Goal: Use online tool/utility: Utilize a website feature to perform a specific function

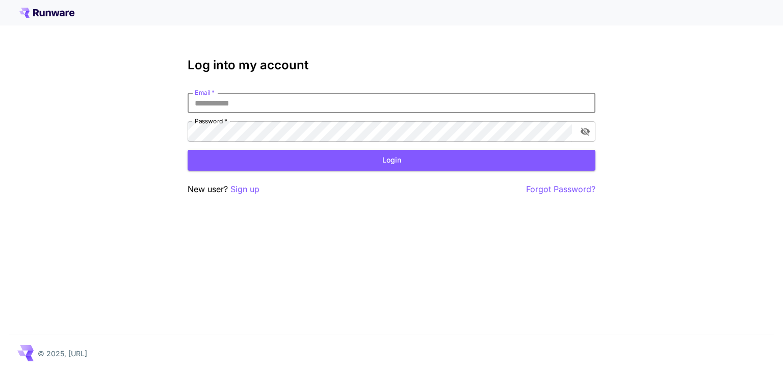
click at [330, 109] on input "Email   *" at bounding box center [392, 103] width 408 height 20
type input "**********"
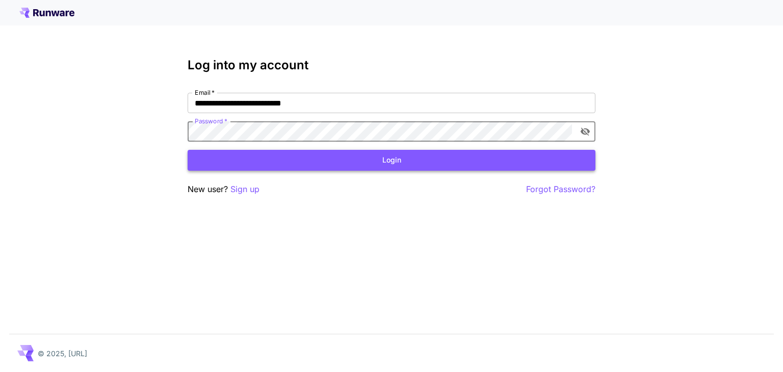
click at [290, 164] on button "Login" at bounding box center [392, 160] width 408 height 21
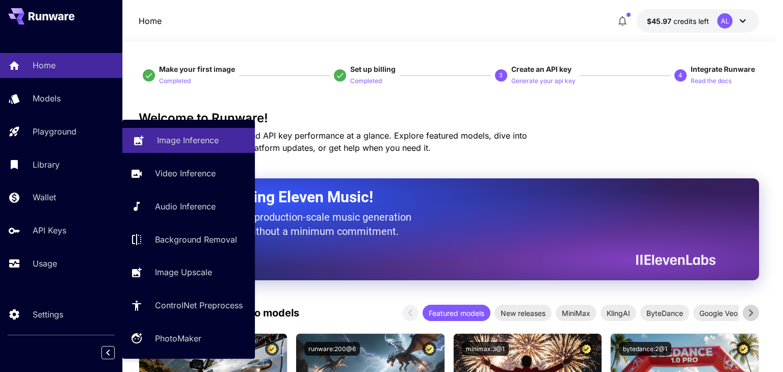
click at [144, 142] on link "Image Inference" at bounding box center [188, 140] width 133 height 25
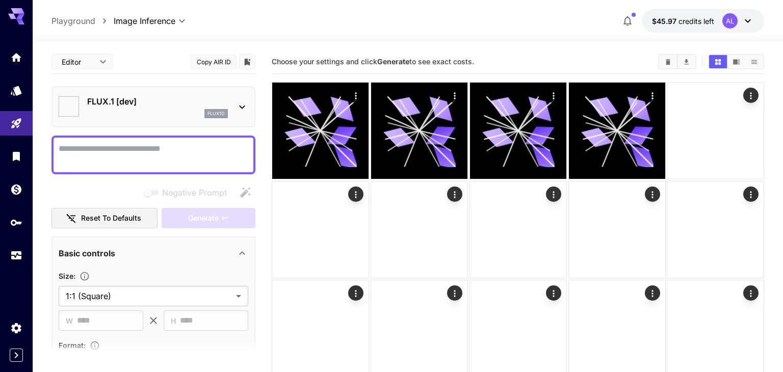
type input "**********"
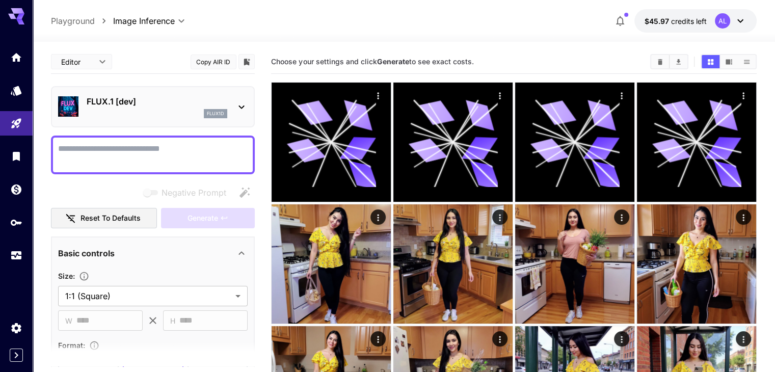
click at [191, 155] on textarea "Negative Prompt" at bounding box center [153, 155] width 190 height 24
paste textarea "**********"
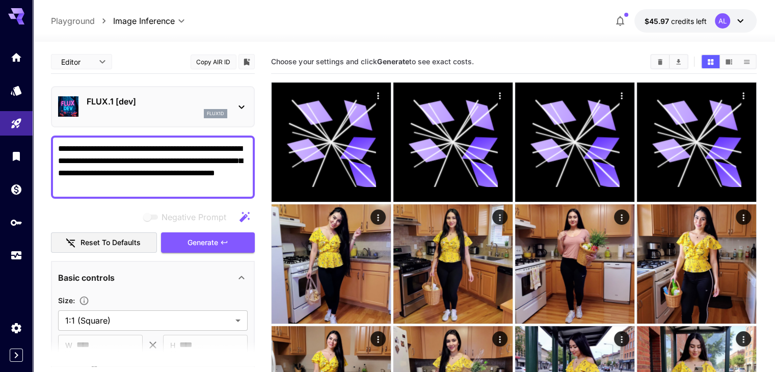
type textarea "**********"
click at [154, 104] on p "FLUX.1 [dev]" at bounding box center [157, 101] width 141 height 12
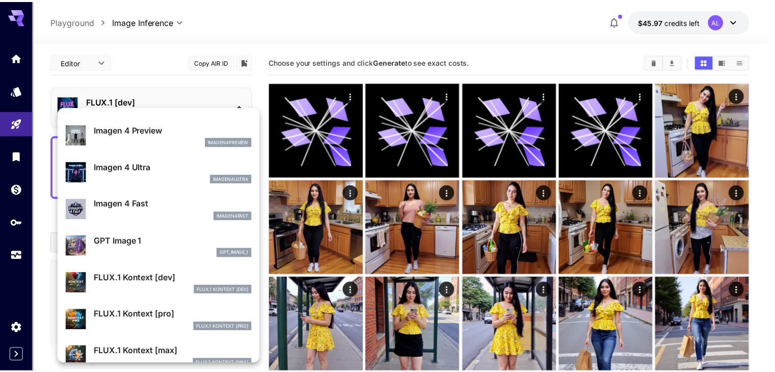
scroll to position [614, 0]
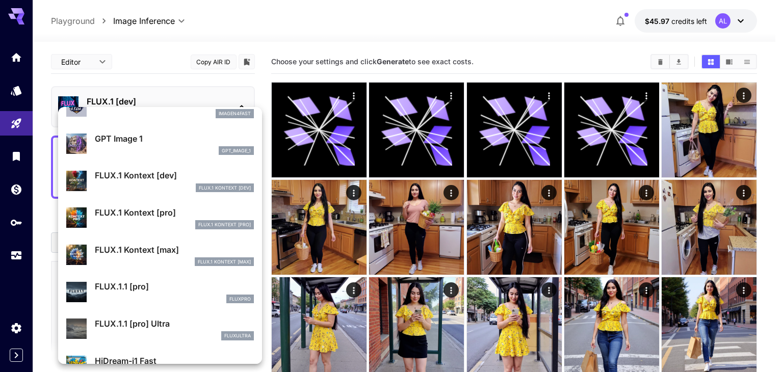
click at [167, 256] on div "FLUX.1 Kontext [max] FLUX.1 Kontext [max]" at bounding box center [174, 255] width 159 height 23
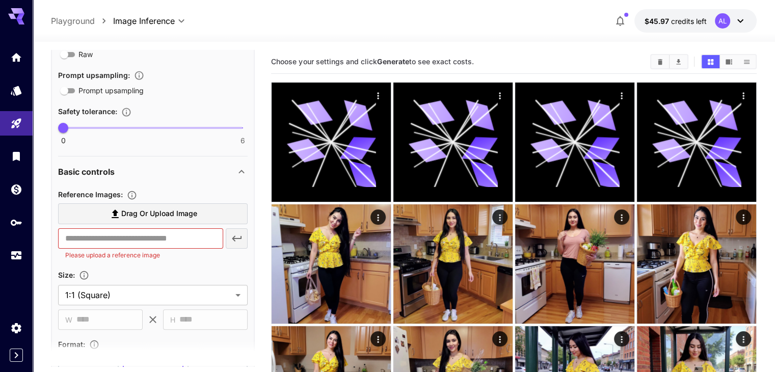
scroll to position [248, 0]
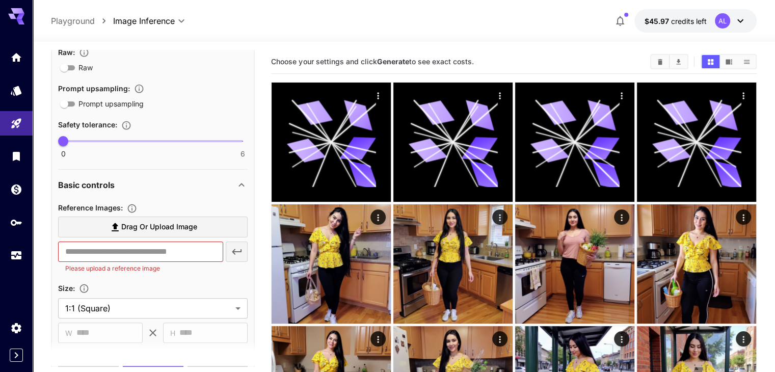
click at [123, 224] on span "Drag or upload image" at bounding box center [159, 227] width 76 height 13
click at [0, 0] on input "Drag or upload image" at bounding box center [0, 0] width 0 height 0
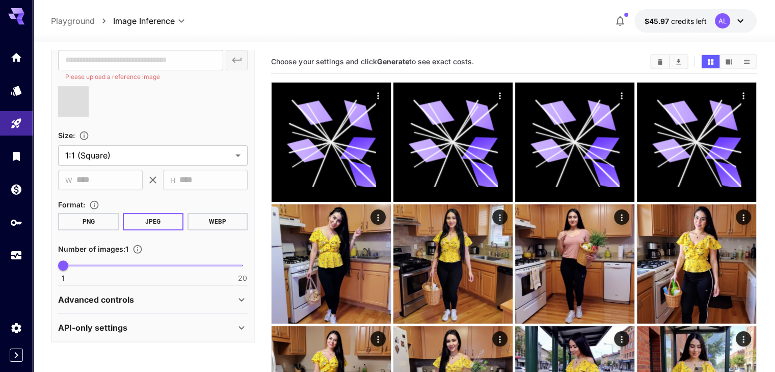
type input "**********"
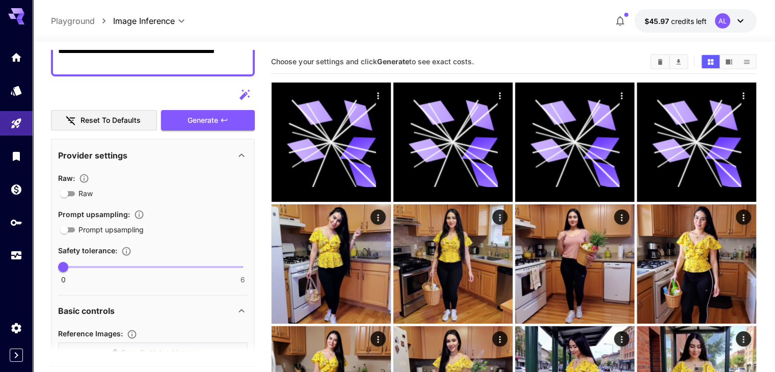
scroll to position [0, 0]
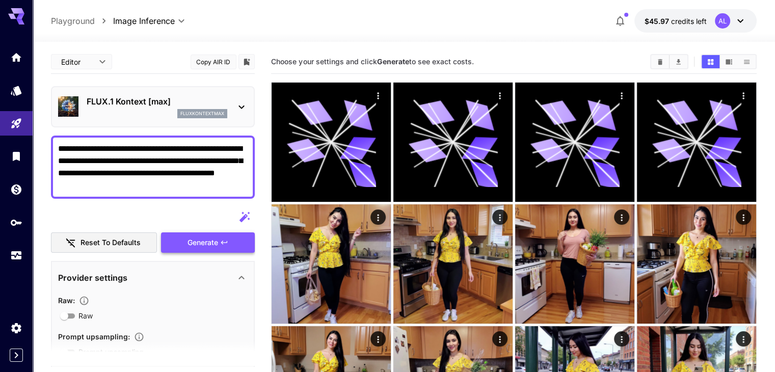
click at [198, 245] on span "Generate" at bounding box center [203, 243] width 31 height 13
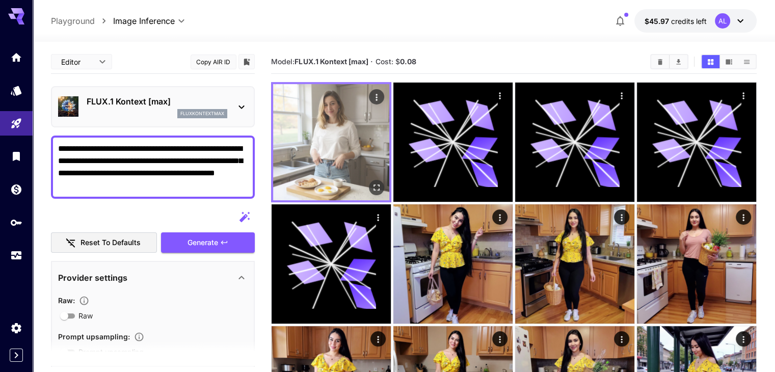
click at [369, 180] on button "Open in fullscreen" at bounding box center [376, 187] width 15 height 15
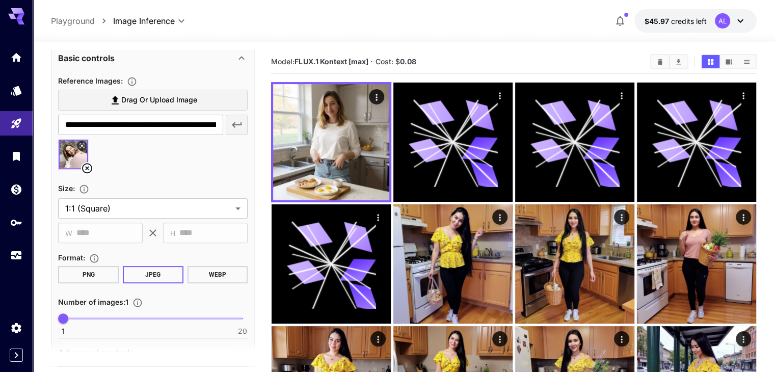
scroll to position [408, 0]
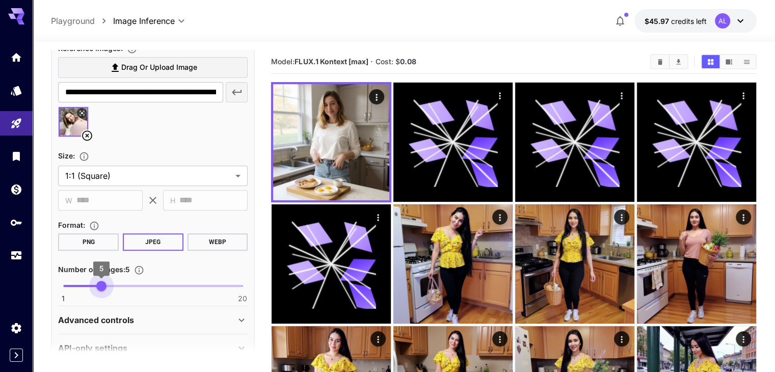
type input "*"
drag, startPoint x: 63, startPoint y: 279, endPoint x: 96, endPoint y: 281, distance: 32.7
click at [96, 281] on span "4" at bounding box center [92, 286] width 10 height 10
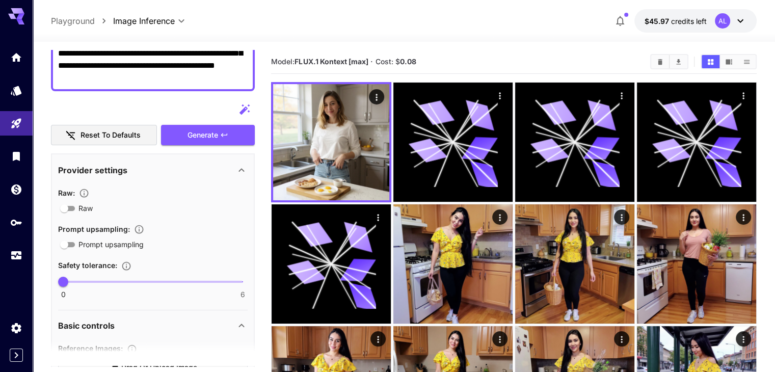
scroll to position [20, 0]
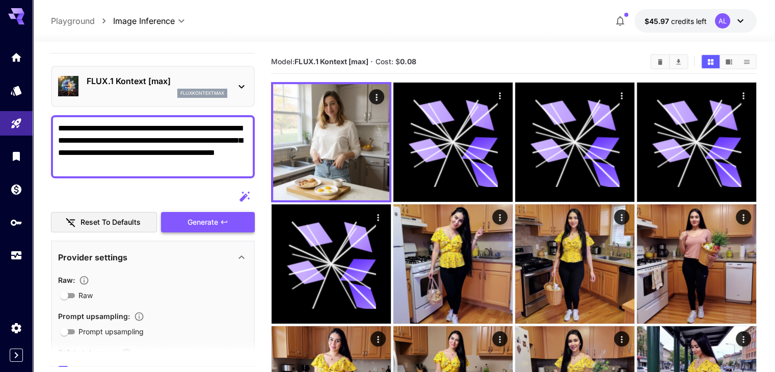
click at [177, 216] on button "Generate" at bounding box center [208, 222] width 94 height 21
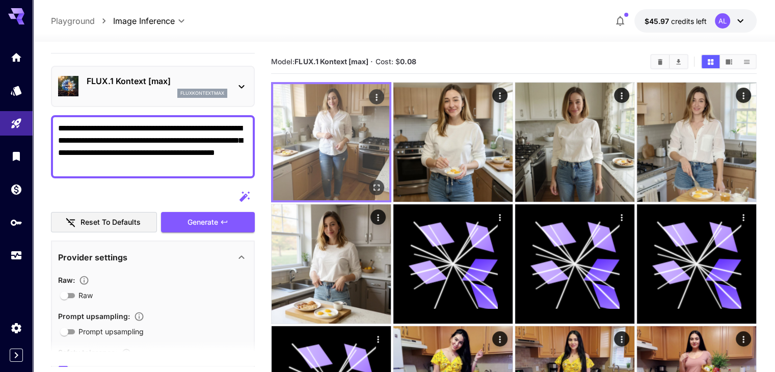
click at [328, 120] on img at bounding box center [331, 142] width 116 height 116
click at [372, 182] on icon "Open in fullscreen" at bounding box center [377, 187] width 10 height 10
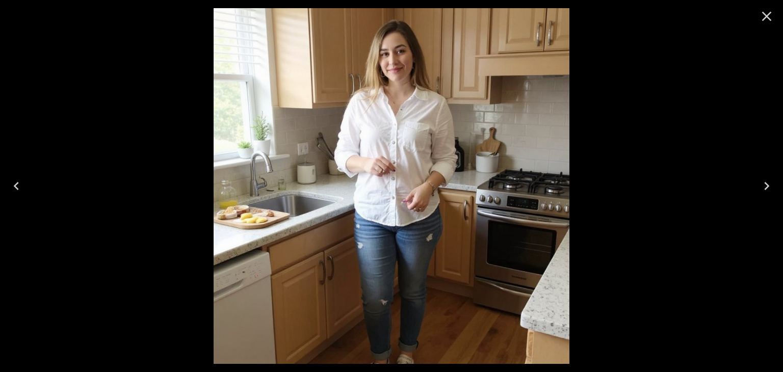
click at [9, 191] on icon "Previous" at bounding box center [16, 186] width 16 height 16
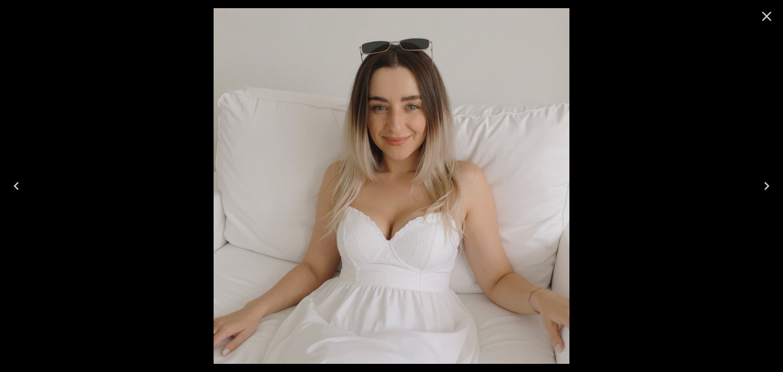
click at [779, 188] on button "Next" at bounding box center [766, 186] width 33 height 41
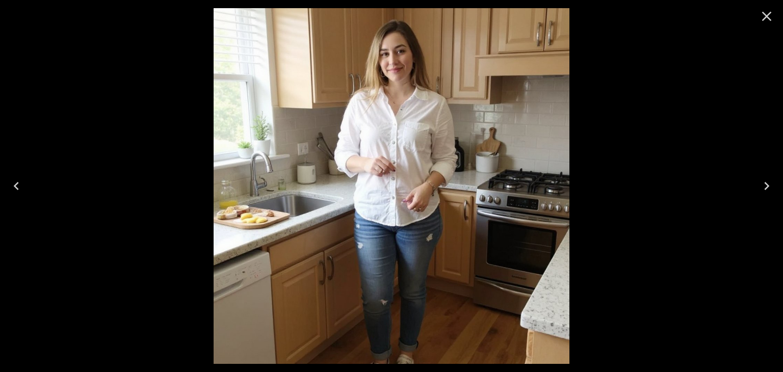
click at [779, 188] on button "Next" at bounding box center [766, 186] width 33 height 41
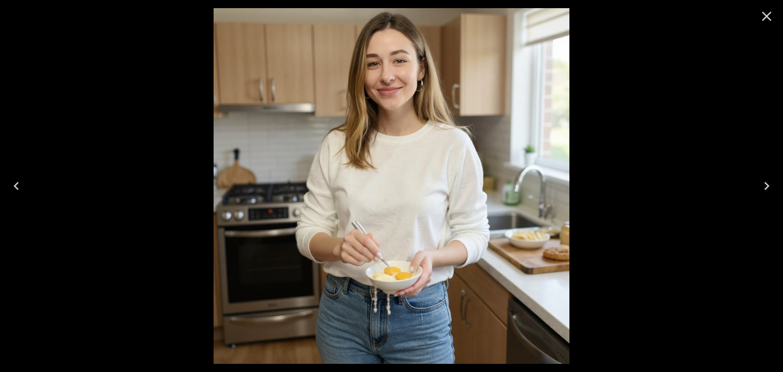
drag, startPoint x: 767, startPoint y: 181, endPoint x: 579, endPoint y: 137, distance: 193.4
click at [767, 181] on icon "Next" at bounding box center [766, 186] width 16 height 16
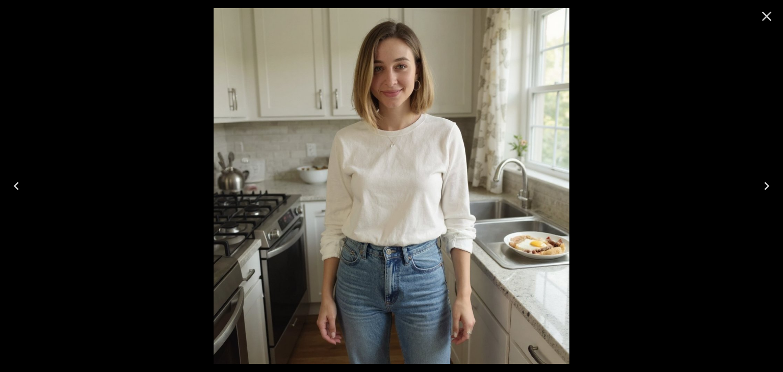
click at [782, 153] on div at bounding box center [391, 186] width 783 height 372
click at [766, 195] on button "Next" at bounding box center [766, 186] width 33 height 41
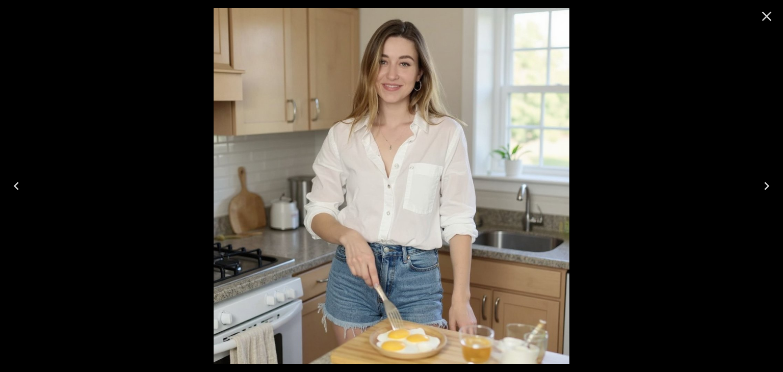
click at [762, 184] on icon "Next" at bounding box center [766, 186] width 16 height 16
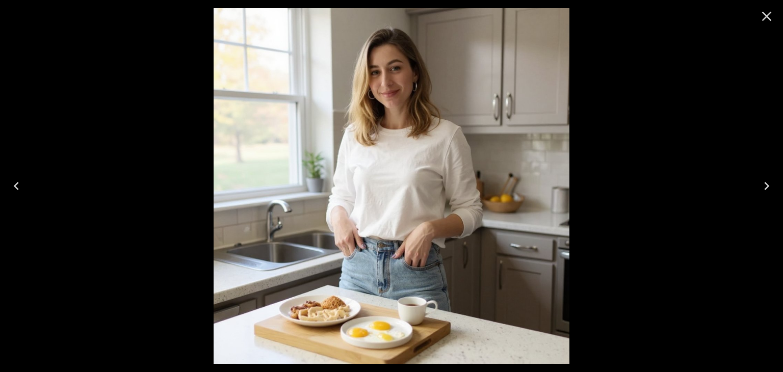
click at [763, 182] on icon "Next" at bounding box center [766, 186] width 16 height 16
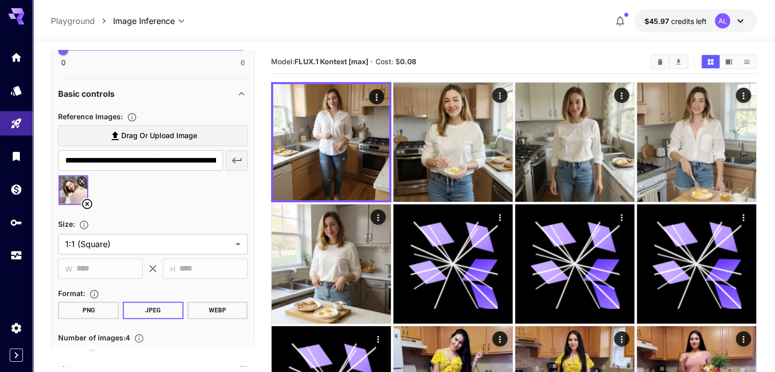
scroll to position [275, 0]
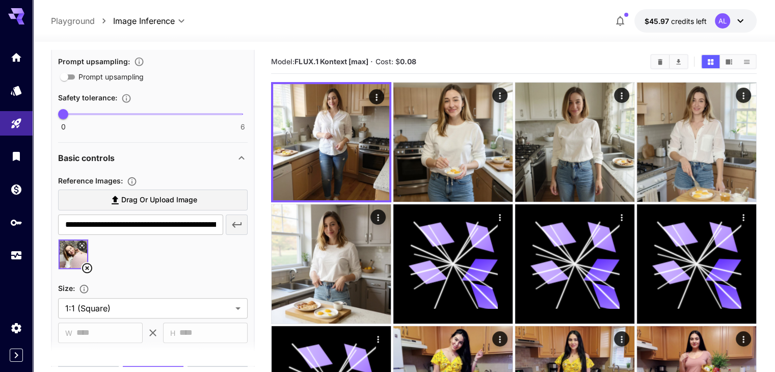
click at [90, 267] on icon at bounding box center [87, 268] width 12 height 12
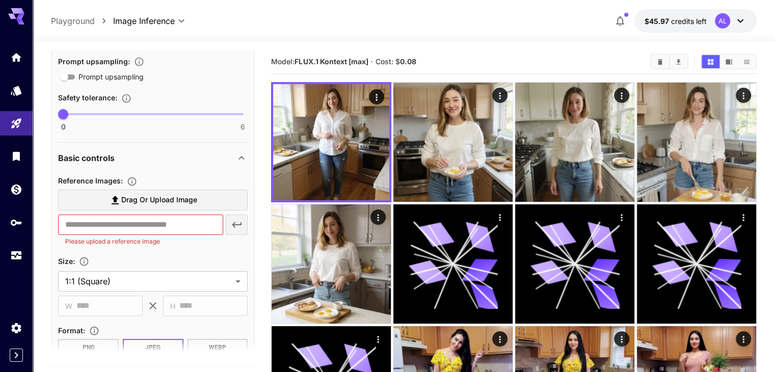
click at [145, 204] on span "Drag or upload image" at bounding box center [159, 200] width 76 height 13
click at [0, 0] on input "Drag or upload image" at bounding box center [0, 0] width 0 height 0
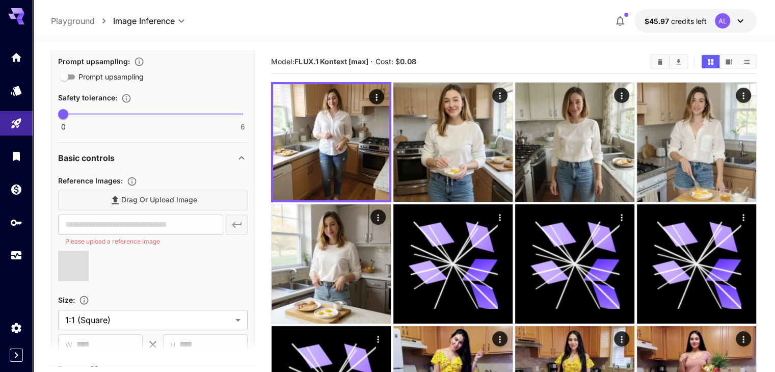
type input "**********"
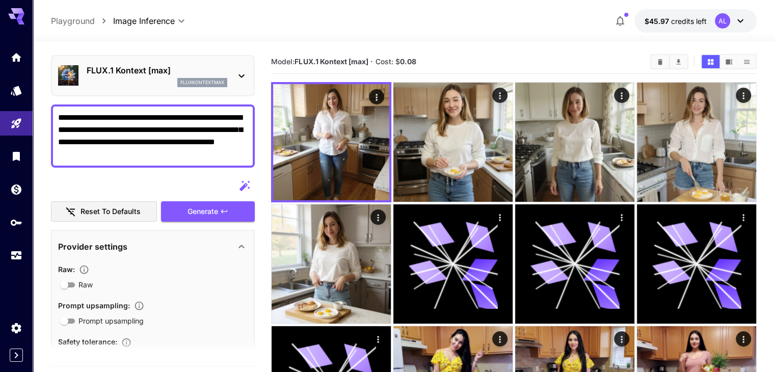
scroll to position [0, 0]
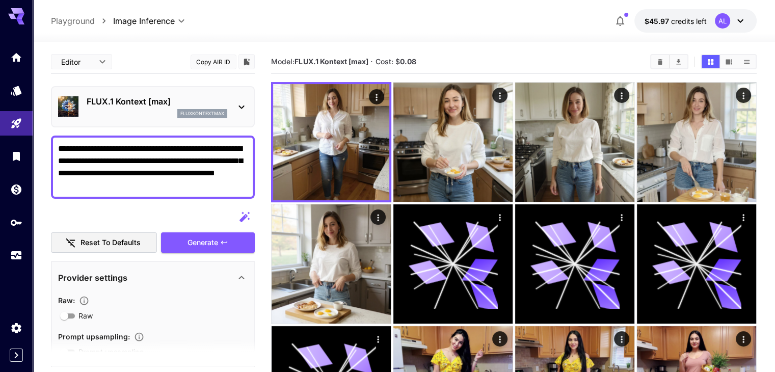
drag, startPoint x: 141, startPoint y: 191, endPoint x: 133, endPoint y: 189, distance: 8.5
click at [133, 189] on div "**********" at bounding box center [153, 167] width 204 height 63
drag, startPoint x: 129, startPoint y: 188, endPoint x: 57, endPoint y: 148, distance: 83.0
click at [57, 148] on div "**********" at bounding box center [153, 167] width 204 height 63
paste textarea
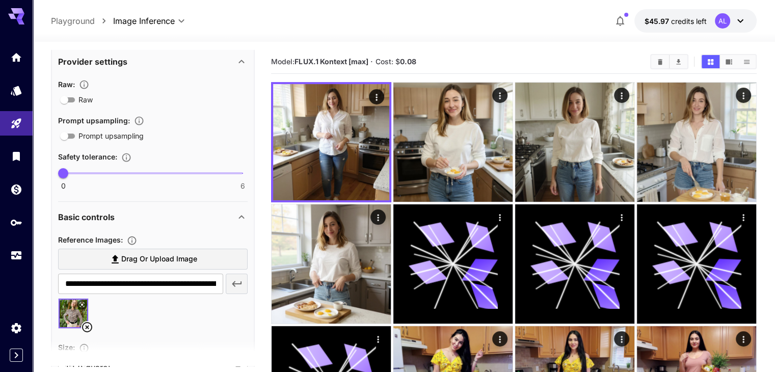
scroll to position [416, 0]
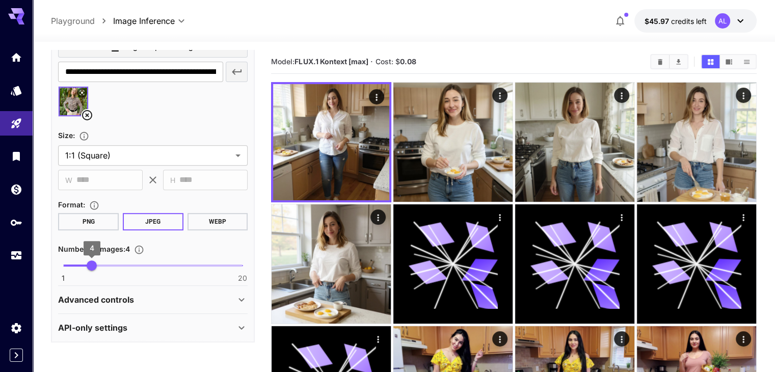
type textarea "**********"
type input "*"
drag, startPoint x: 88, startPoint y: 264, endPoint x: 97, endPoint y: 269, distance: 10.7
click at [97, 269] on span "5" at bounding box center [101, 265] width 10 height 10
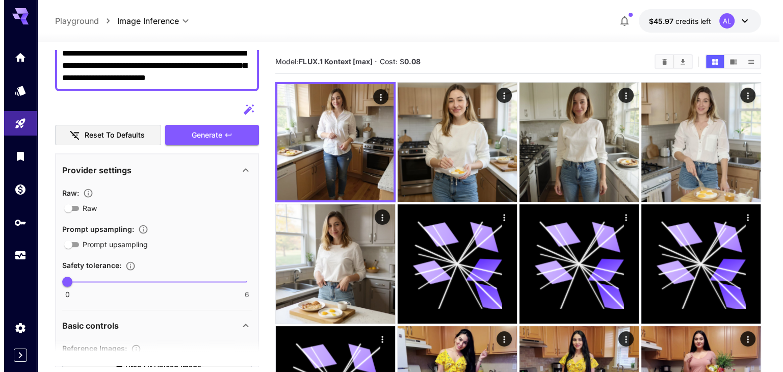
scroll to position [8, 0]
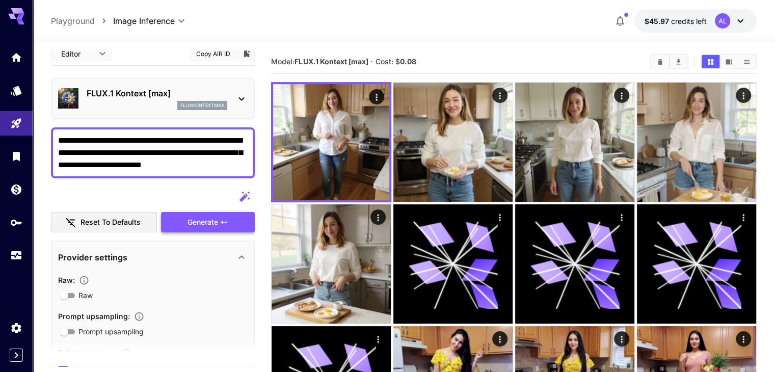
click at [190, 216] on span "Generate" at bounding box center [203, 222] width 31 height 13
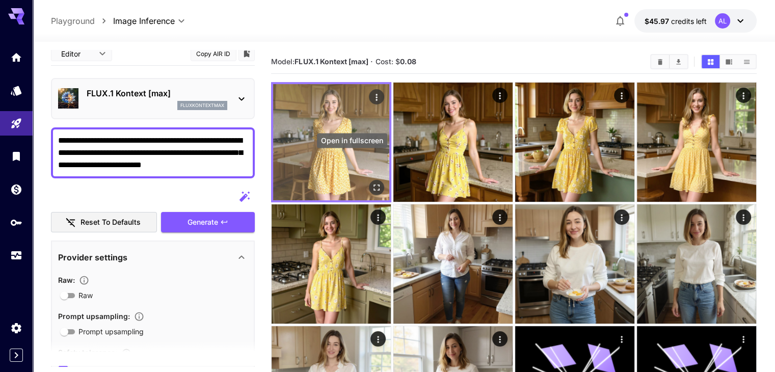
click at [369, 180] on button "Open in fullscreen" at bounding box center [376, 187] width 15 height 15
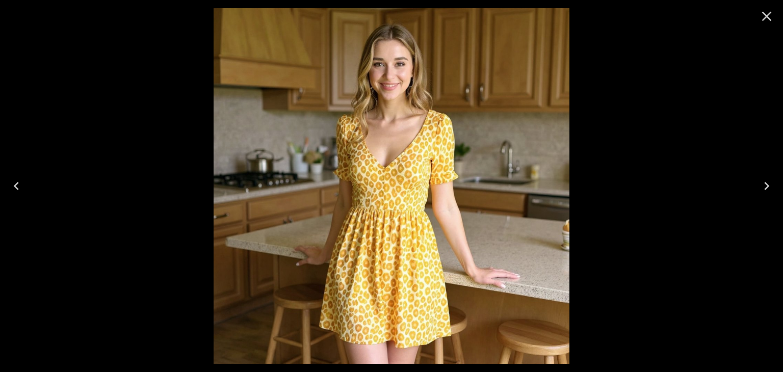
click at [7, 175] on button "Previous" at bounding box center [16, 186] width 33 height 41
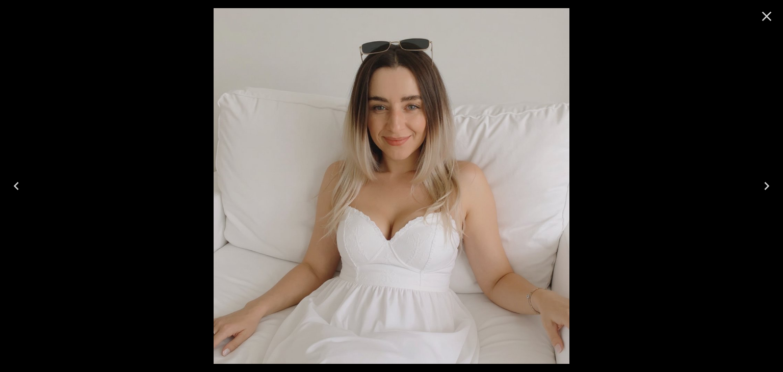
click at [782, 151] on div at bounding box center [391, 186] width 783 height 372
click at [775, 175] on button "Next" at bounding box center [766, 186] width 33 height 41
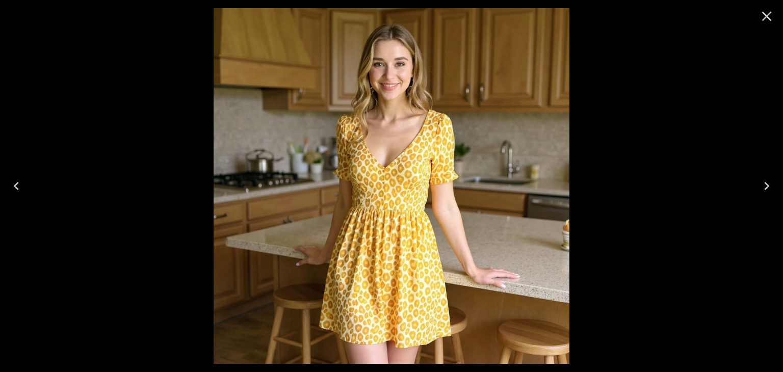
click at [774, 175] on button "Next" at bounding box center [766, 186] width 33 height 41
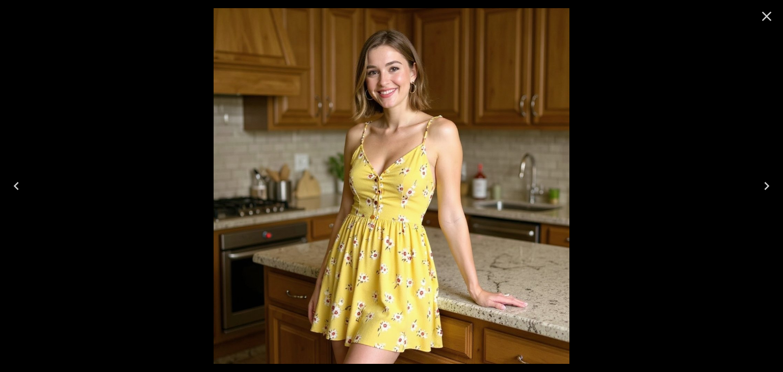
click at [763, 186] on icon "Next" at bounding box center [766, 186] width 16 height 16
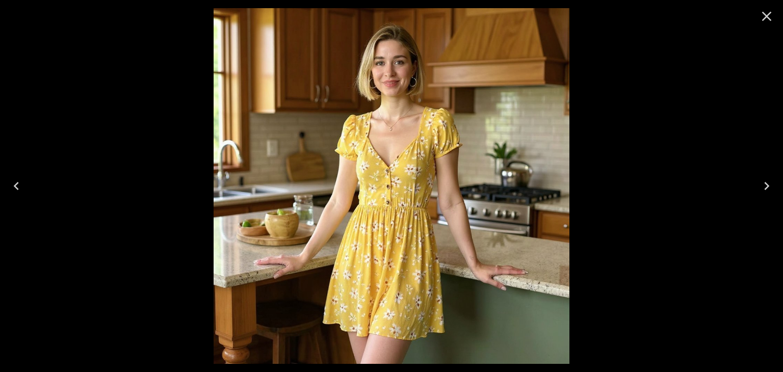
click at [760, 184] on icon "Next" at bounding box center [766, 186] width 16 height 16
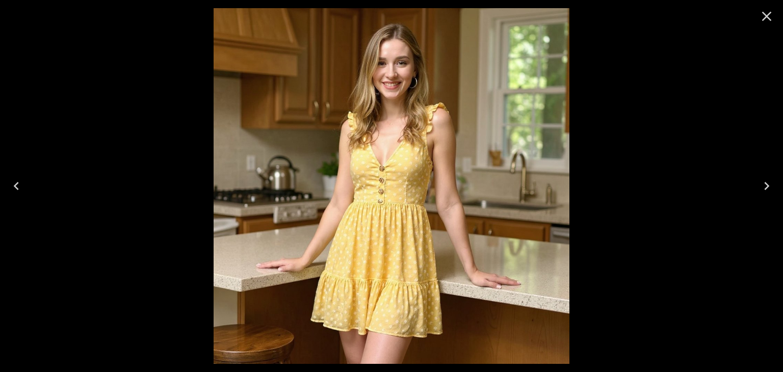
drag, startPoint x: 755, startPoint y: 194, endPoint x: 747, endPoint y: 194, distance: 7.6
click at [755, 194] on button "Next" at bounding box center [766, 186] width 33 height 41
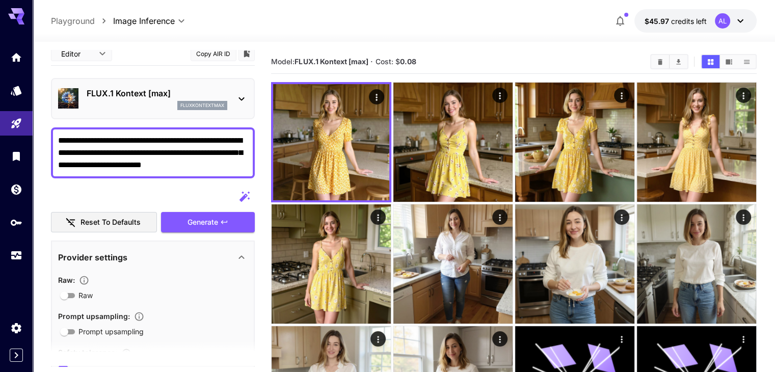
click at [220, 169] on div "**********" at bounding box center [153, 152] width 204 height 51
drag, startPoint x: 218, startPoint y: 167, endPoint x: 12, endPoint y: 139, distance: 207.8
paste textarea
type textarea "**********"
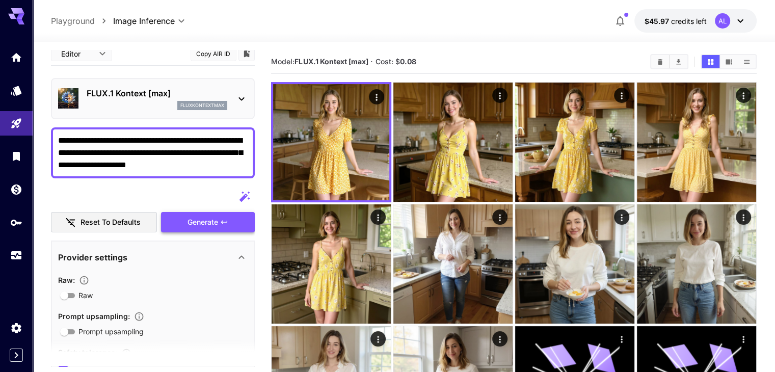
click at [193, 219] on span "Generate" at bounding box center [203, 222] width 31 height 13
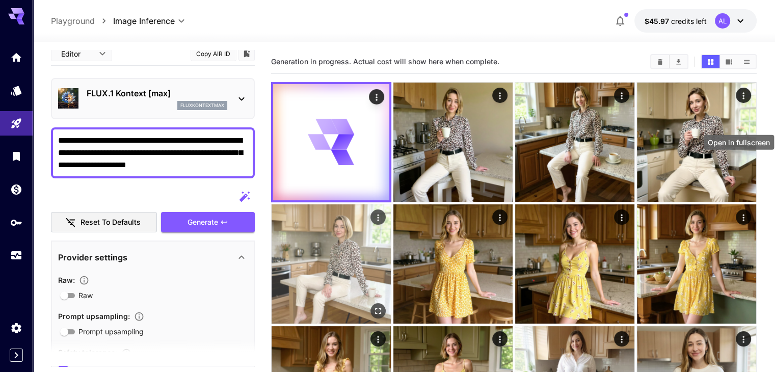
click at [383, 305] on icon "Open in fullscreen" at bounding box center [378, 310] width 10 height 10
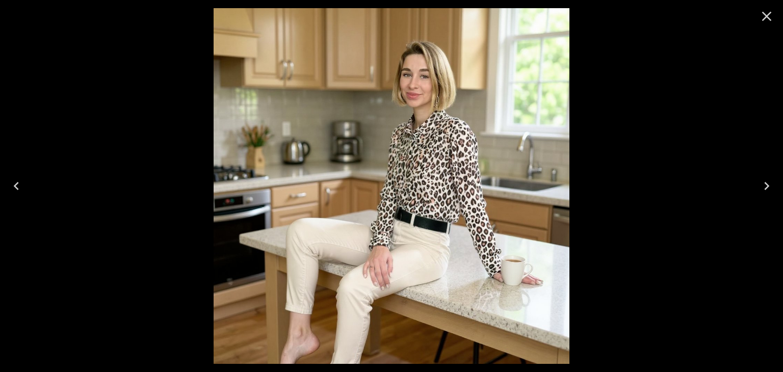
click at [3, 179] on button "Previous" at bounding box center [16, 186] width 33 height 41
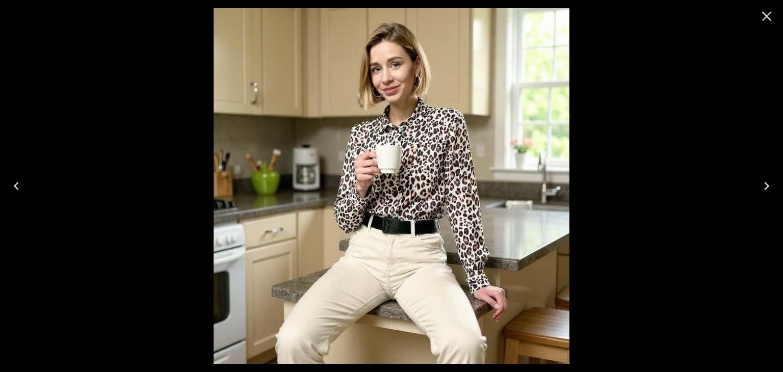
click at [0, 187] on button "Previous" at bounding box center [16, 186] width 33 height 41
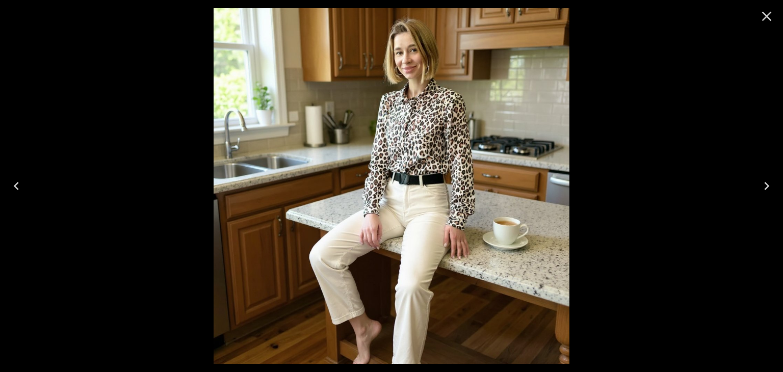
click at [0, 176] on button "Previous" at bounding box center [16, 186] width 33 height 41
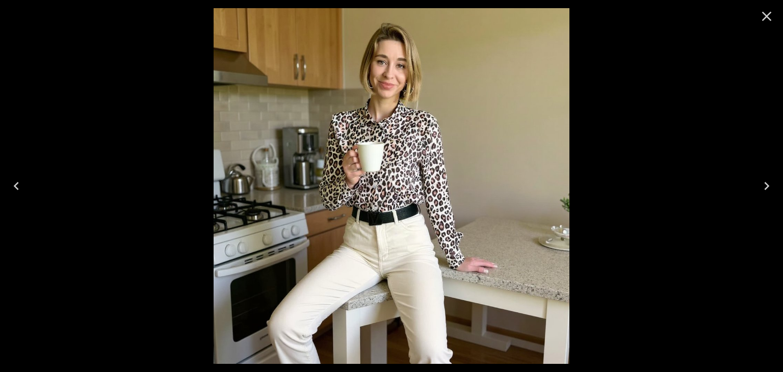
click at [9, 164] on div at bounding box center [391, 186] width 783 height 372
click at [14, 182] on icon "Previous" at bounding box center [16, 186] width 16 height 16
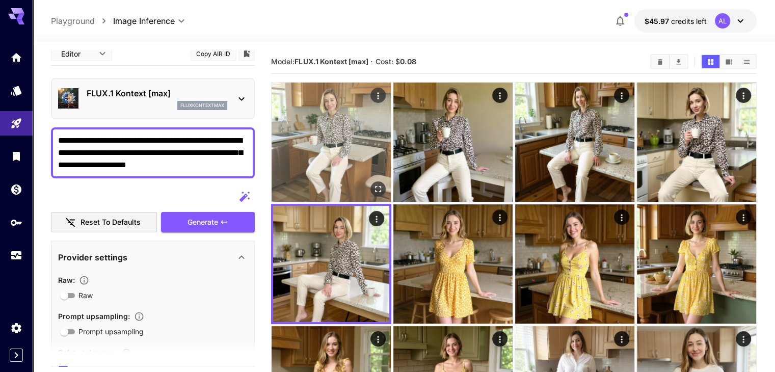
click at [373, 184] on icon "Open in fullscreen" at bounding box center [378, 189] width 10 height 10
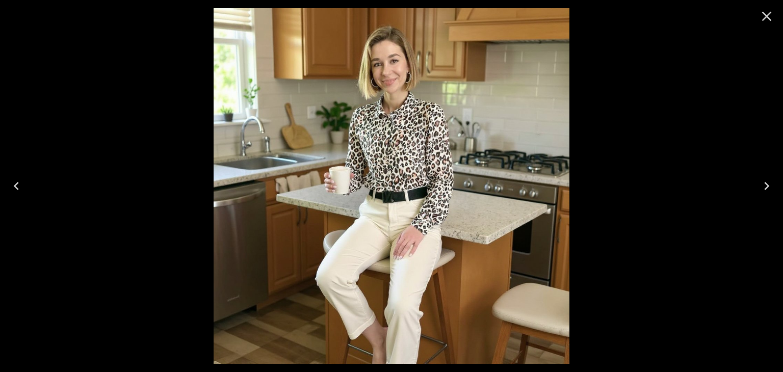
scroll to position [8, 0]
click at [778, 22] on button "Close" at bounding box center [766, 16] width 24 height 24
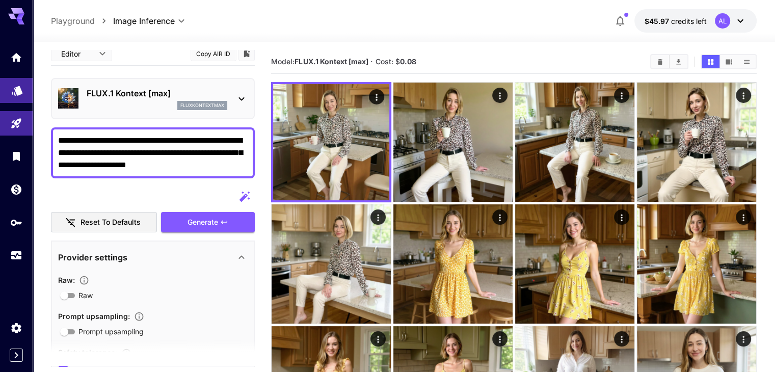
drag, startPoint x: 225, startPoint y: 163, endPoint x: 5, endPoint y: 100, distance: 229.1
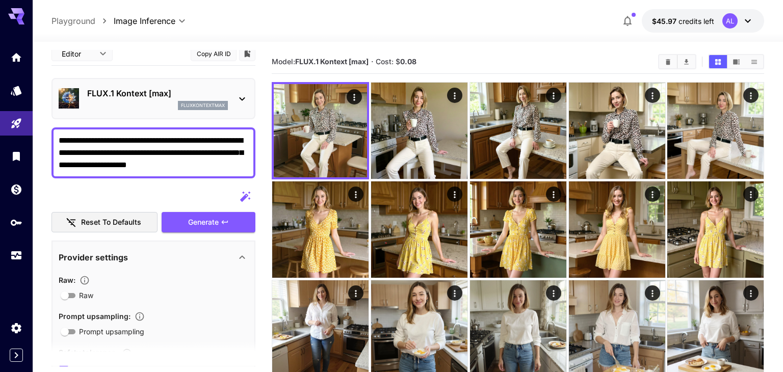
paste textarea "**********"
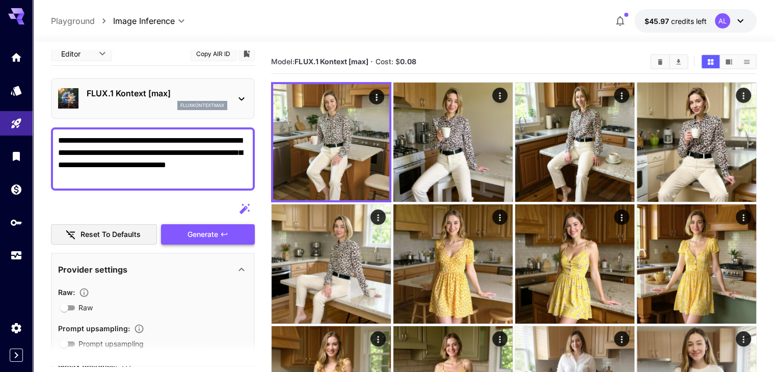
click at [215, 236] on span "Generate" at bounding box center [203, 234] width 31 height 13
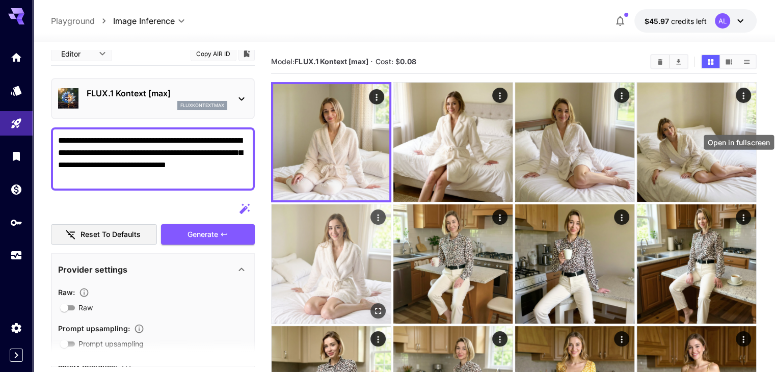
click at [383, 305] on icon "Open in fullscreen" at bounding box center [378, 310] width 10 height 10
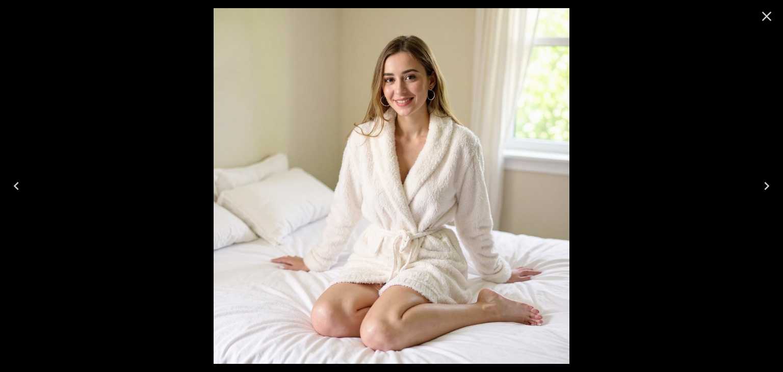
click at [5, 198] on button "Previous" at bounding box center [16, 186] width 33 height 41
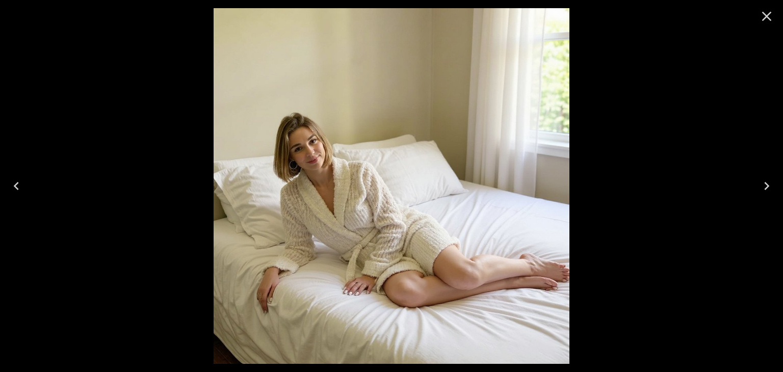
click at [17, 189] on icon "Previous" at bounding box center [16, 186] width 5 height 8
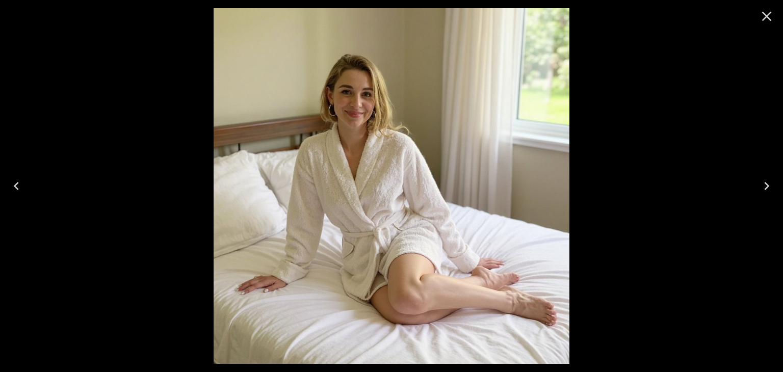
click at [8, 179] on button "Previous" at bounding box center [16, 186] width 33 height 41
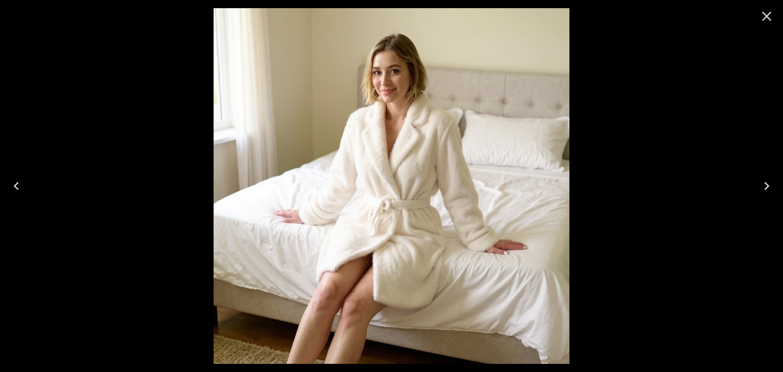
click at [18, 189] on icon "Previous" at bounding box center [16, 186] width 5 height 8
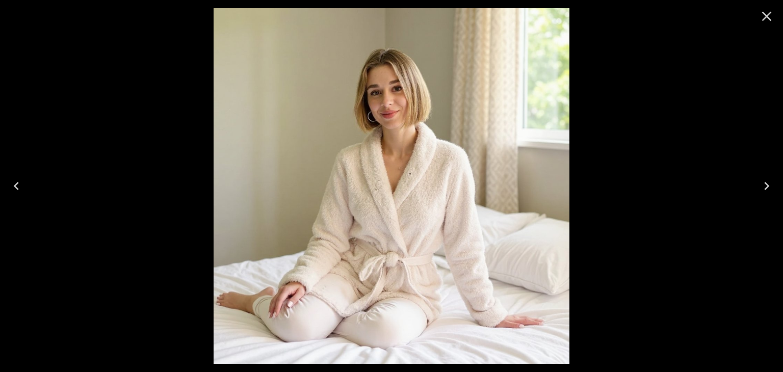
click at [0, 182] on button "Previous" at bounding box center [16, 186] width 33 height 41
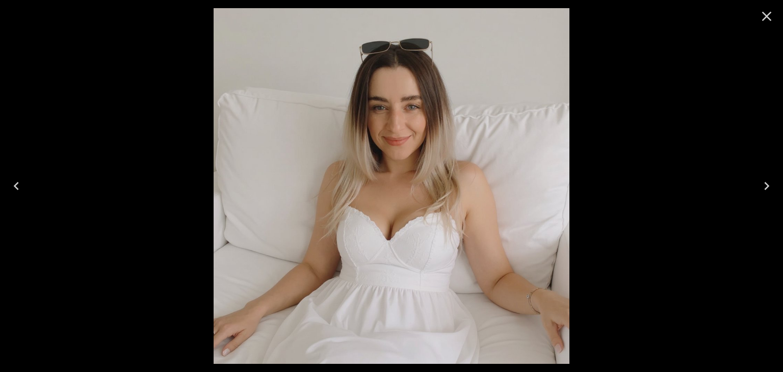
click at [773, 20] on icon "Close" at bounding box center [766, 16] width 16 height 16
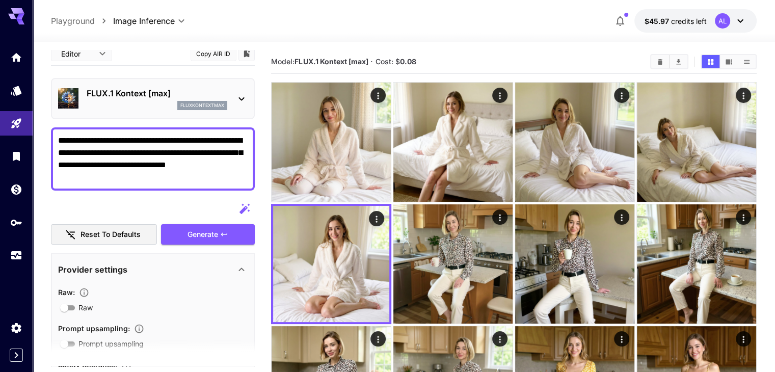
drag, startPoint x: 92, startPoint y: 173, endPoint x: 51, endPoint y: 132, distance: 58.4
click at [51, 132] on div "**********" at bounding box center [153, 158] width 204 height 63
paste textarea "***"
click at [232, 237] on button "Generate" at bounding box center [208, 234] width 94 height 21
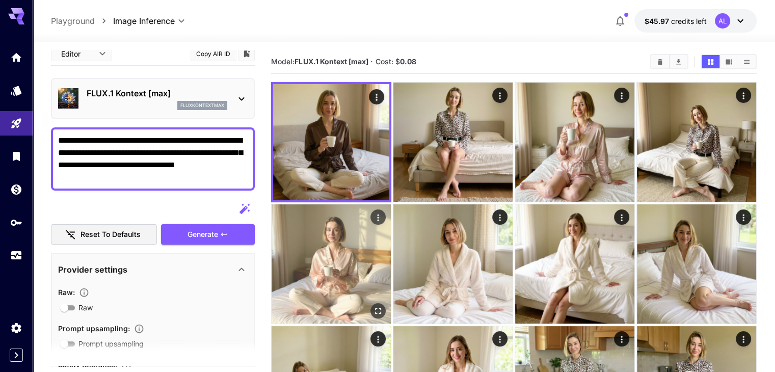
click at [381, 308] on icon "Open in fullscreen" at bounding box center [378, 311] width 6 height 6
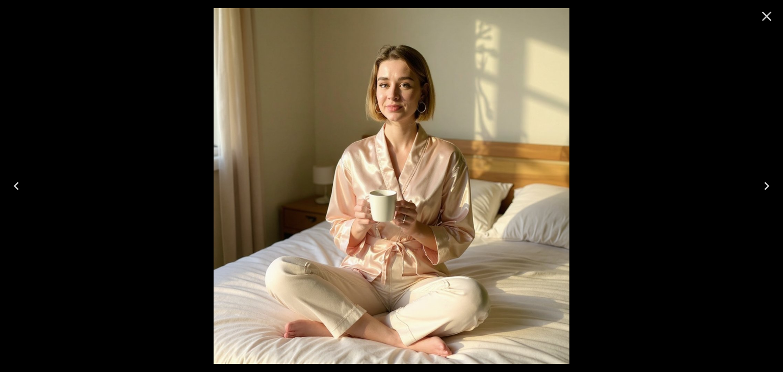
click at [2, 194] on button "Previous" at bounding box center [16, 186] width 33 height 41
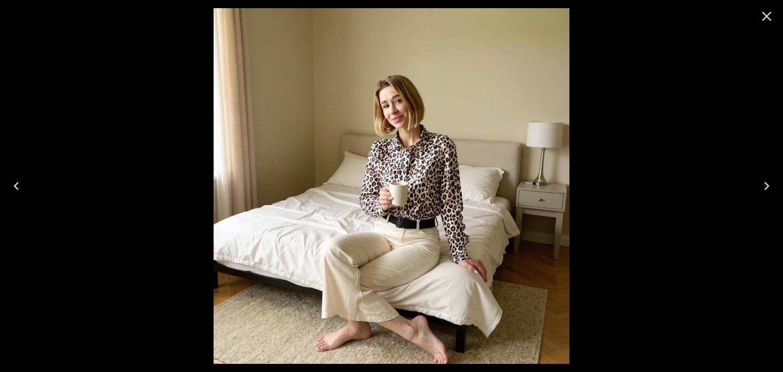
click at [2, 194] on button "Previous" at bounding box center [16, 186] width 33 height 41
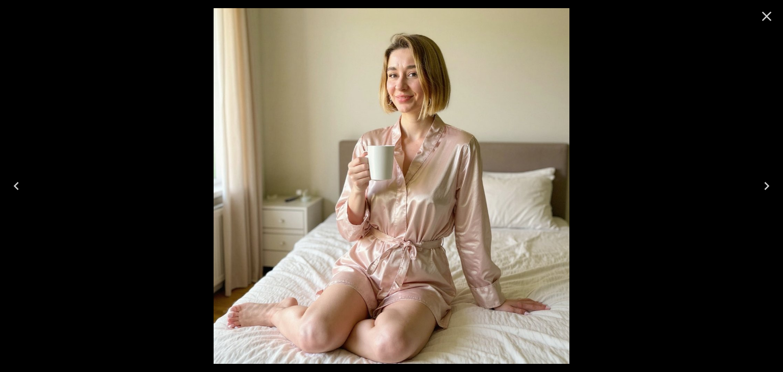
click at [14, 186] on icon "Previous" at bounding box center [16, 186] width 16 height 16
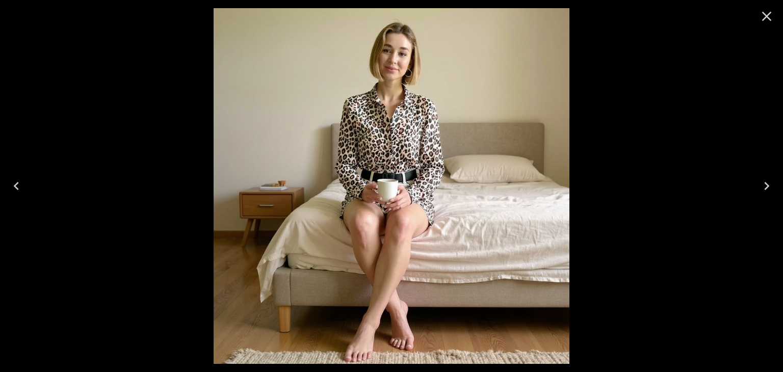
click at [13, 163] on div at bounding box center [391, 186] width 783 height 372
click at [17, 189] on icon "Previous" at bounding box center [16, 186] width 5 height 8
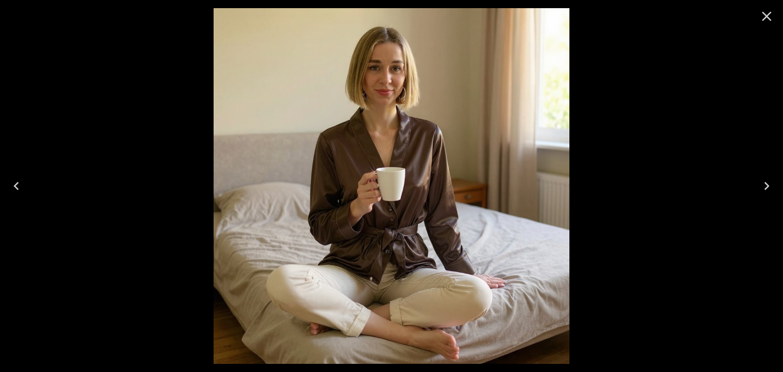
click at [30, 196] on button "Previous" at bounding box center [16, 186] width 33 height 41
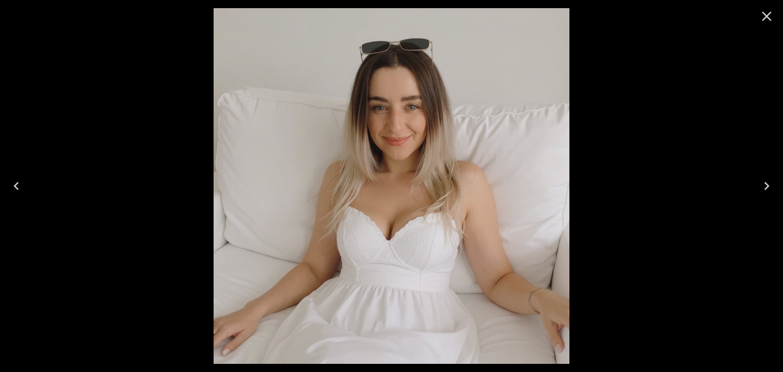
click at [754, 17] on button "Close" at bounding box center [766, 16] width 24 height 24
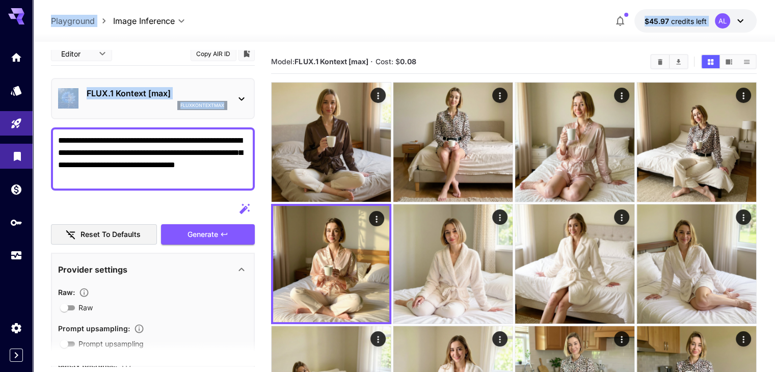
drag, startPoint x: 107, startPoint y: 183, endPoint x: 13, endPoint y: 152, distance: 98.2
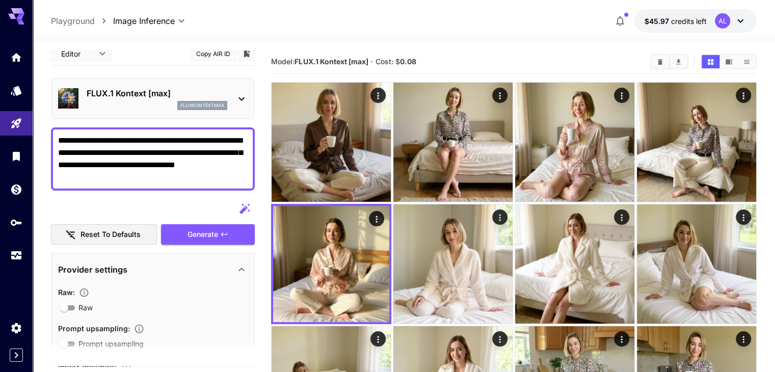
drag, startPoint x: 81, startPoint y: 174, endPoint x: 38, endPoint y: 127, distance: 63.5
paste textarea "***"
type textarea "**********"
click at [213, 241] on button "Generate" at bounding box center [208, 234] width 94 height 21
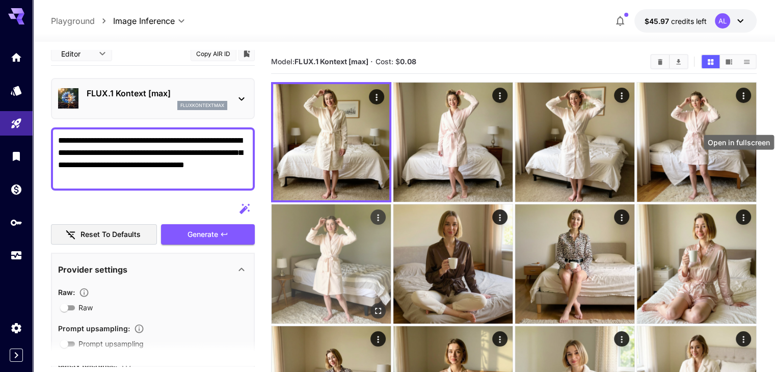
click at [386, 303] on button "Open in fullscreen" at bounding box center [378, 310] width 15 height 15
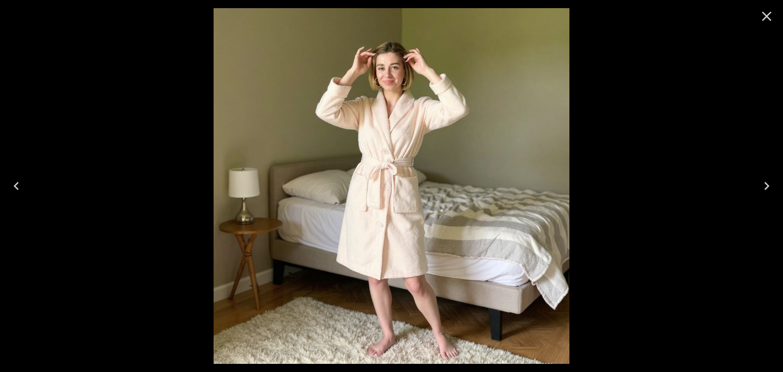
click at [9, 192] on icon "Previous" at bounding box center [16, 186] width 16 height 16
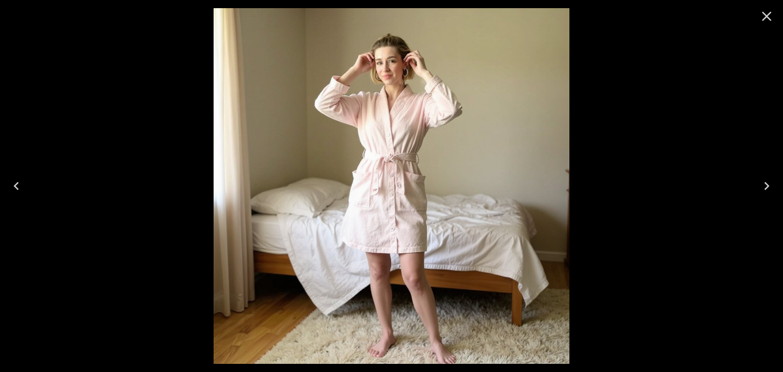
click at [4, 184] on button "Previous" at bounding box center [16, 186] width 33 height 41
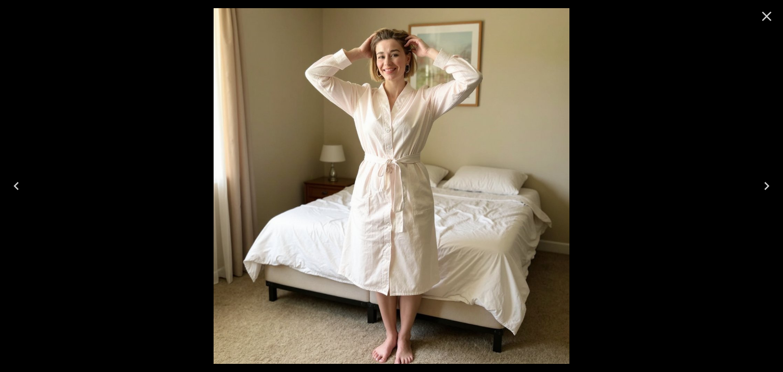
click at [13, 188] on icon "Previous" at bounding box center [16, 186] width 16 height 16
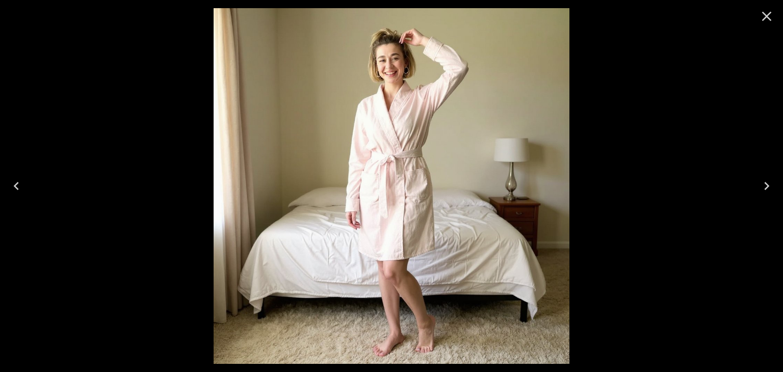
click at [12, 194] on button "Previous" at bounding box center [16, 186] width 33 height 41
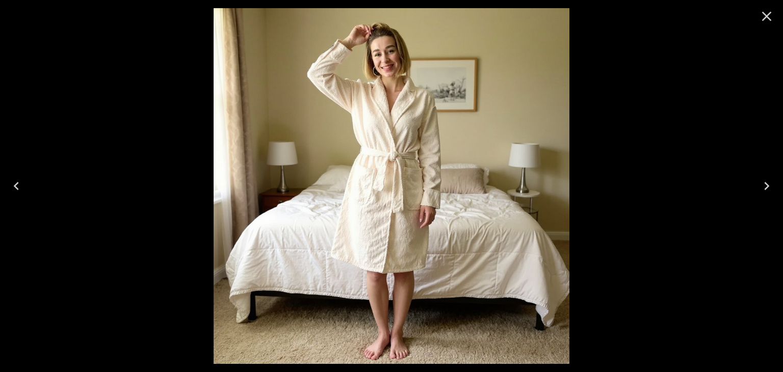
click at [2, 192] on button "Previous" at bounding box center [16, 186] width 33 height 41
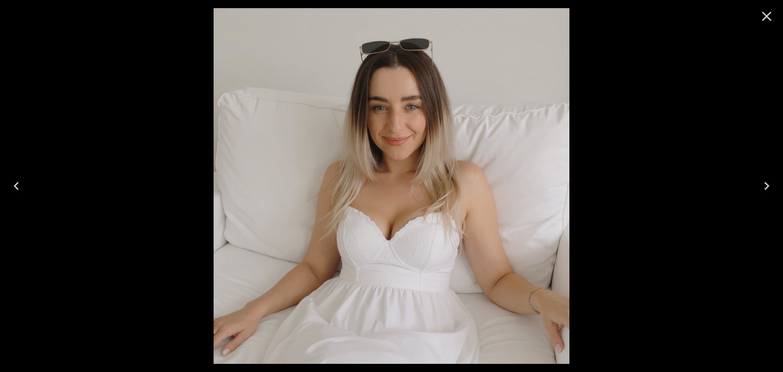
click at [765, 21] on icon "Close" at bounding box center [766, 16] width 16 height 16
